Goal: Check status: Check status

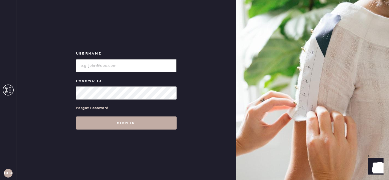
type input "[EMAIL_ADDRESS][DOMAIN_NAME]"
click at [122, 121] on button "Sign in" at bounding box center [126, 123] width 100 height 13
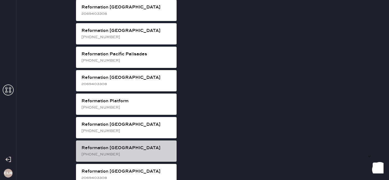
scroll to position [729, 0]
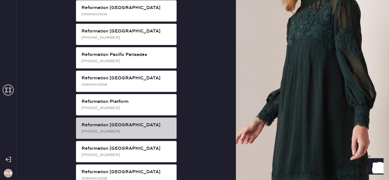
click at [124, 122] on div "Reformation [GEOGRAPHIC_DATA]" at bounding box center [126, 125] width 91 height 7
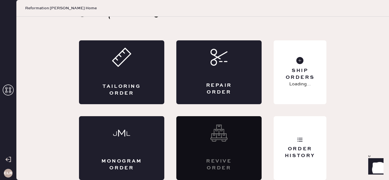
scroll to position [18, 0]
click at [309, 141] on div "Order History" at bounding box center [299, 148] width 53 height 64
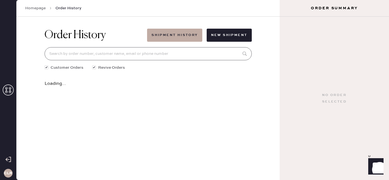
click at [143, 55] on input at bounding box center [148, 53] width 207 height 13
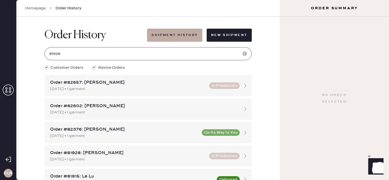
type input "81928"
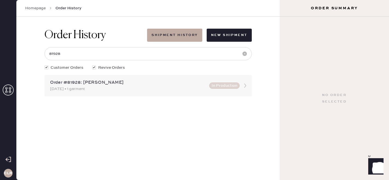
click at [143, 90] on div "[DATE] • 1 garment" at bounding box center [128, 89] width 156 height 6
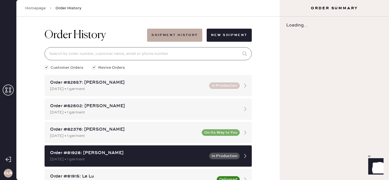
click at [131, 53] on input at bounding box center [148, 53] width 207 height 13
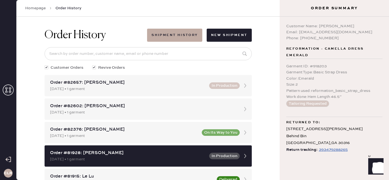
click at [330, 150] on div "393479288265" at bounding box center [332, 150] width 29 height 7
